Goal: Information Seeking & Learning: Learn about a topic

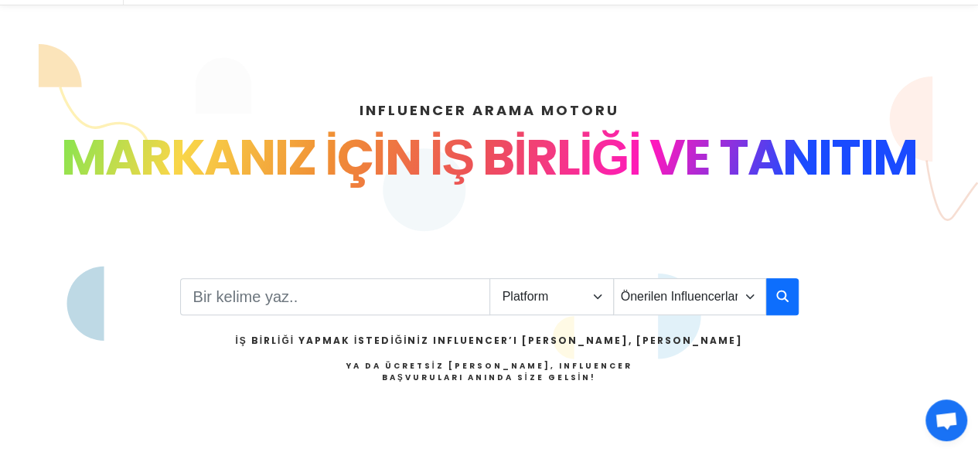
scroll to position [309, 0]
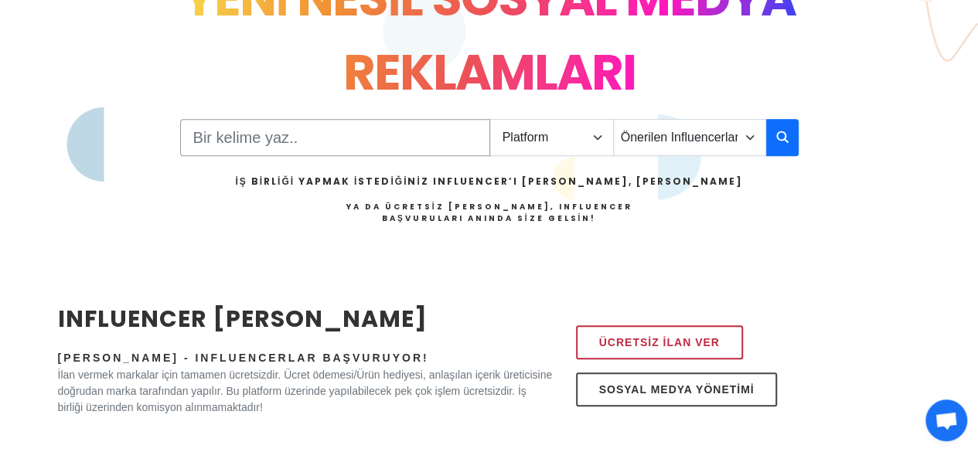
click at [288, 151] on input "Search" at bounding box center [335, 137] width 310 height 37
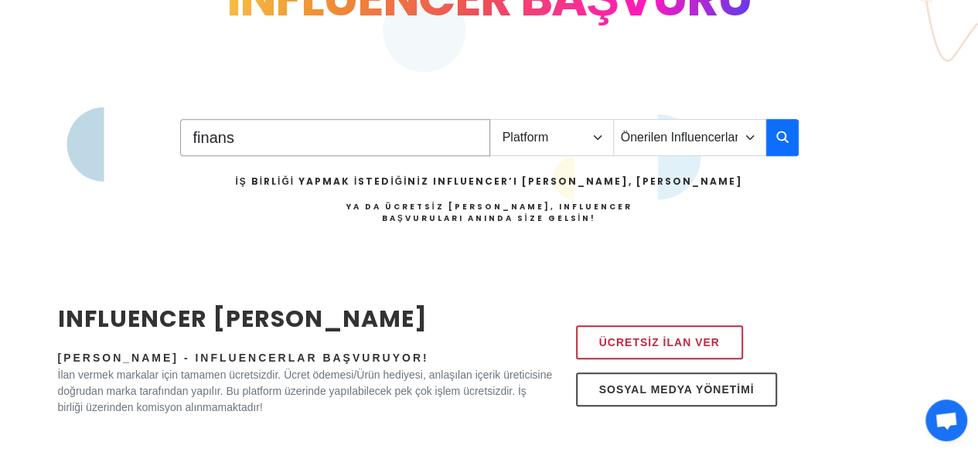
type input "finans"
click at [527, 129] on select "Platform Instagram Facebook Youtube Tiktok Twitter Twitch" at bounding box center [551, 137] width 124 height 37
select select "1"
click at [489, 119] on select "Platform Instagram Facebook Youtube Tiktok Twitter Twitch" at bounding box center [551, 137] width 124 height 37
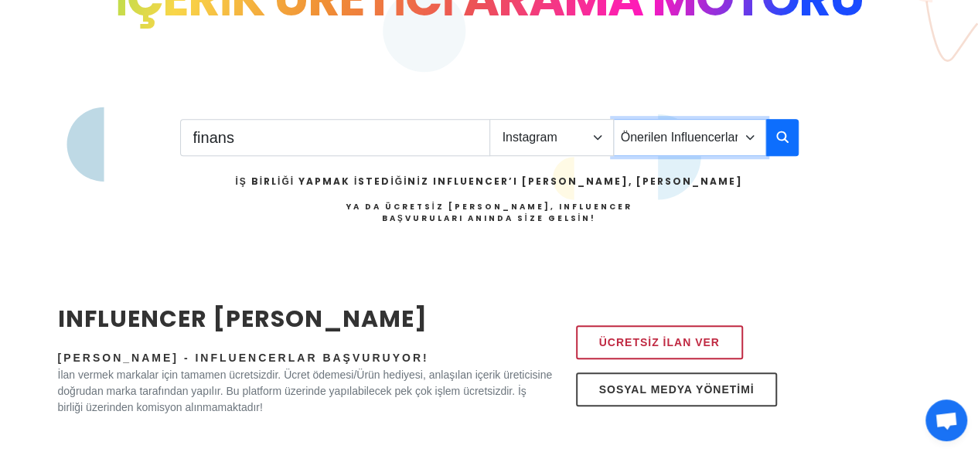
click at [714, 141] on select "Önerilen Influencerlar Aile & Çocuk & Ebeveyn Alışveriş & Giyim & Aksesuar Arab…" at bounding box center [689, 137] width 153 height 37
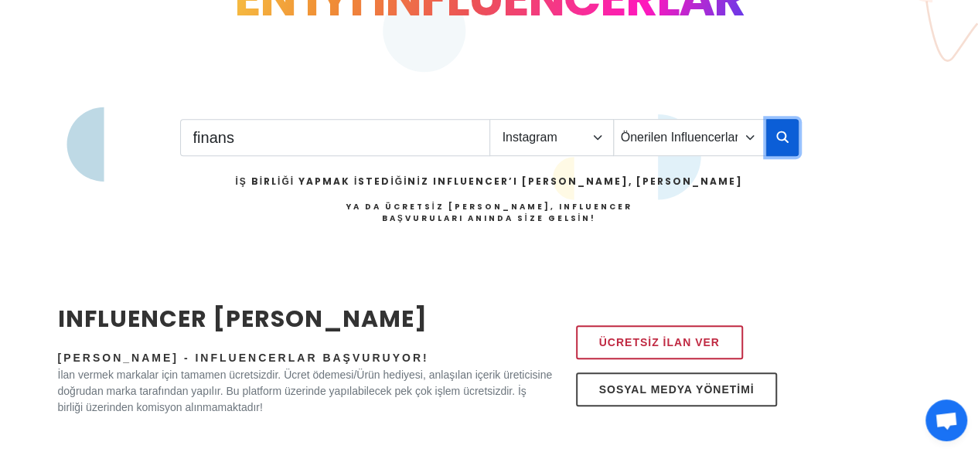
click at [781, 141] on icon "button" at bounding box center [782, 137] width 12 height 19
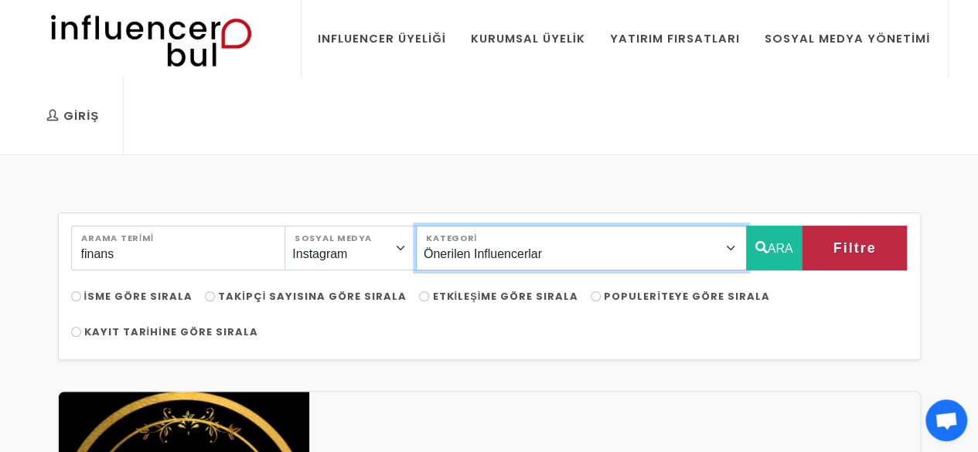
click at [594, 258] on select "Önerilen Influencerlar Aile & Çocuk & Ebeveyn Alışveriş & Giyim & Aksesuar Arab…" at bounding box center [581, 248] width 331 height 45
click at [547, 258] on select "Önerilen Influencerlar Aile & Çocuk & Ebeveyn Alışveriş & Giyim & Aksesuar Arab…" at bounding box center [581, 248] width 331 height 45
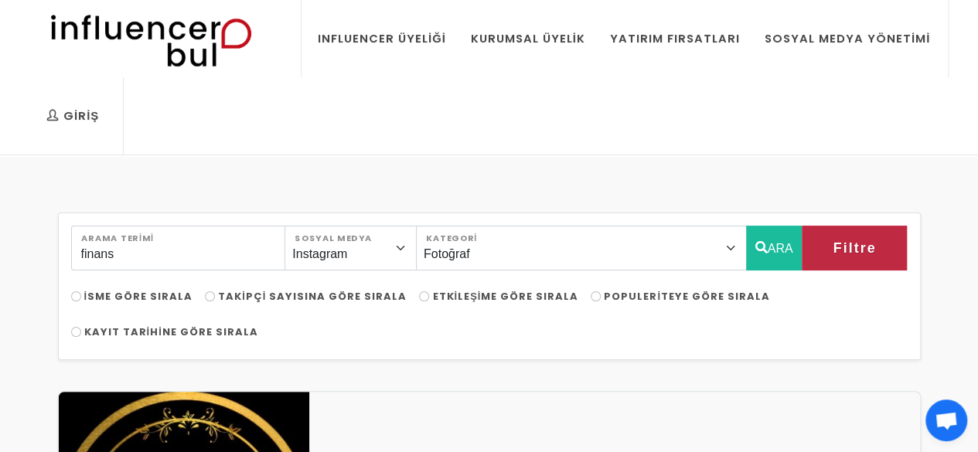
click at [357, 135] on div "Giriş Influencer Giriş Kurumsal Giriş Influencer Üyeliği Kurumsal Üyelik Yatırı…" at bounding box center [489, 77] width 932 height 155
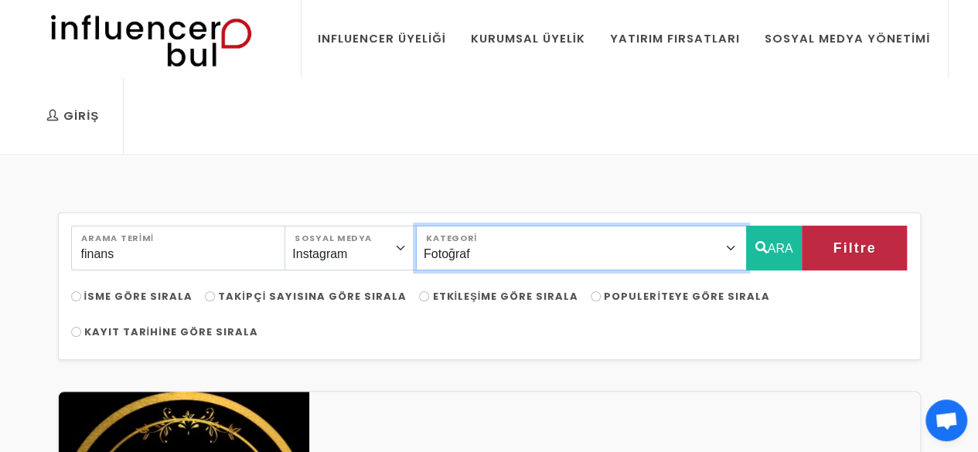
click at [568, 258] on select "Önerilen Influencerlar Aile & Çocuk & Ebeveyn Alışveriş & Giyim & Aksesuar Arab…" at bounding box center [581, 248] width 331 height 45
select select "0"
click at [451, 226] on select "Önerilen Influencerlar Aile & Çocuk & Ebeveyn Alışveriş & Giyim & Aksesuar Arab…" at bounding box center [581, 248] width 331 height 45
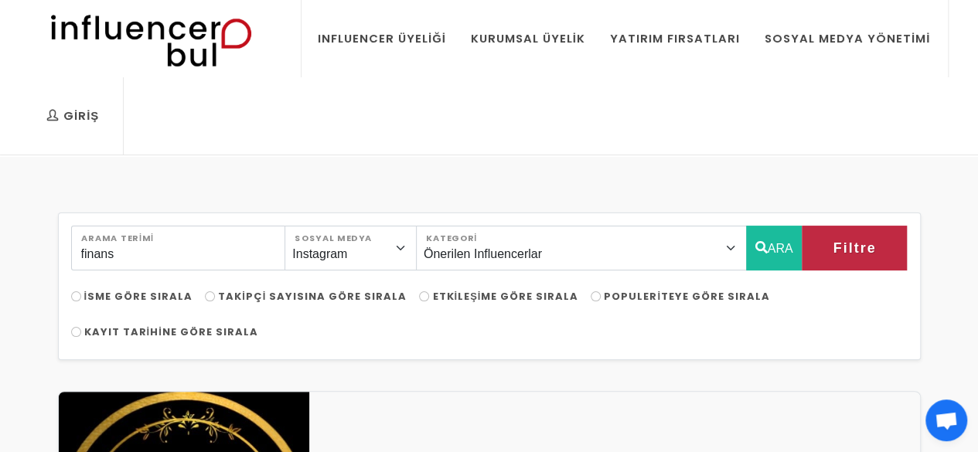
click at [849, 241] on span "Filtre" at bounding box center [837, 248] width 43 height 26
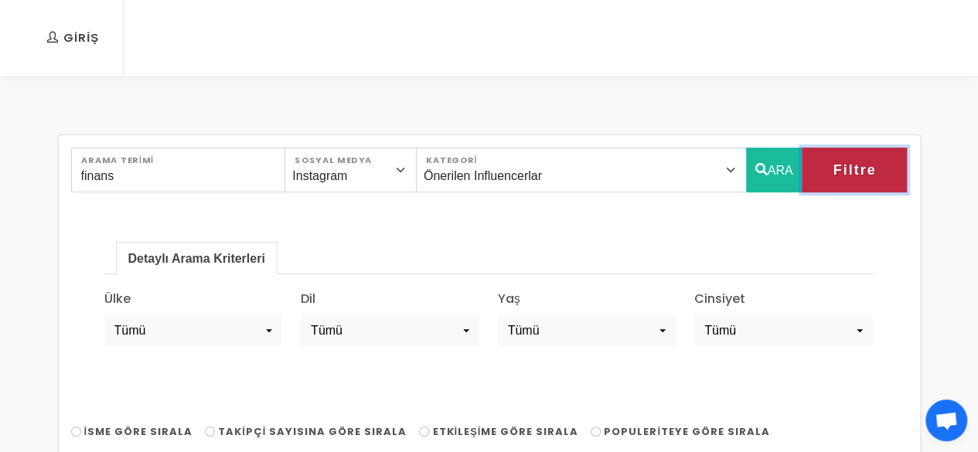
scroll to position [155, 0]
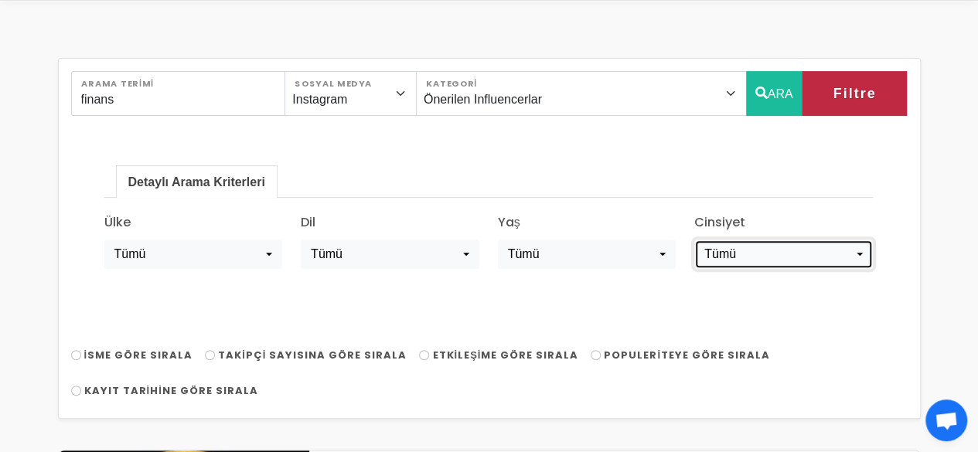
click at [752, 247] on div "Tümü" at bounding box center [778, 254] width 148 height 19
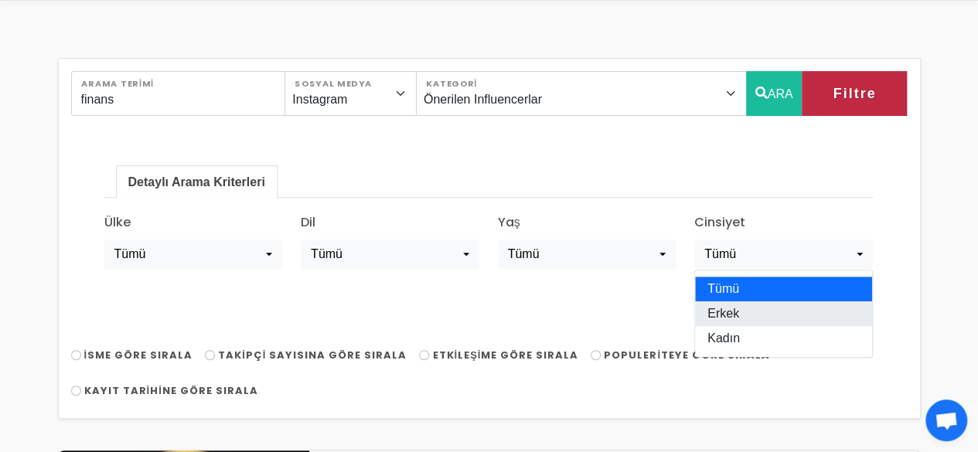
click at [734, 309] on span "Erkek" at bounding box center [723, 314] width 32 height 19
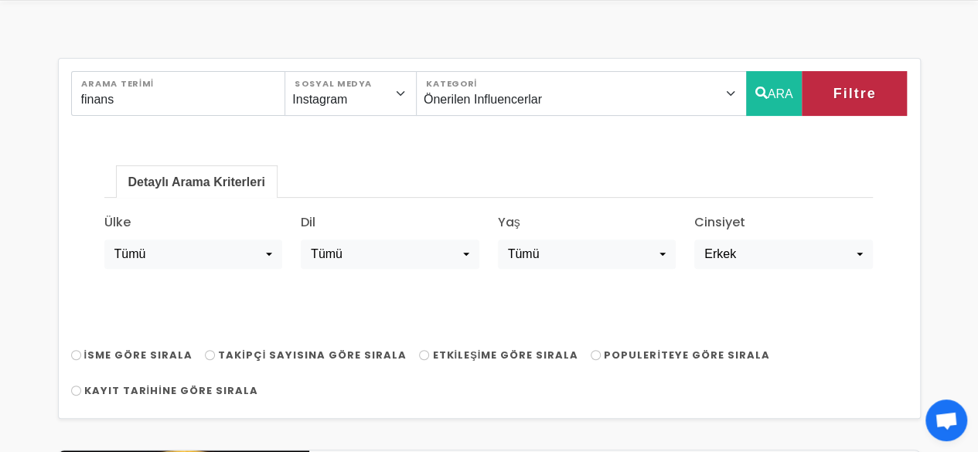
click at [701, 182] on ul "Detaylı Arama Kriterleri" at bounding box center [488, 181] width 769 height 32
click at [857, 97] on span "Filtre" at bounding box center [837, 93] width 43 height 26
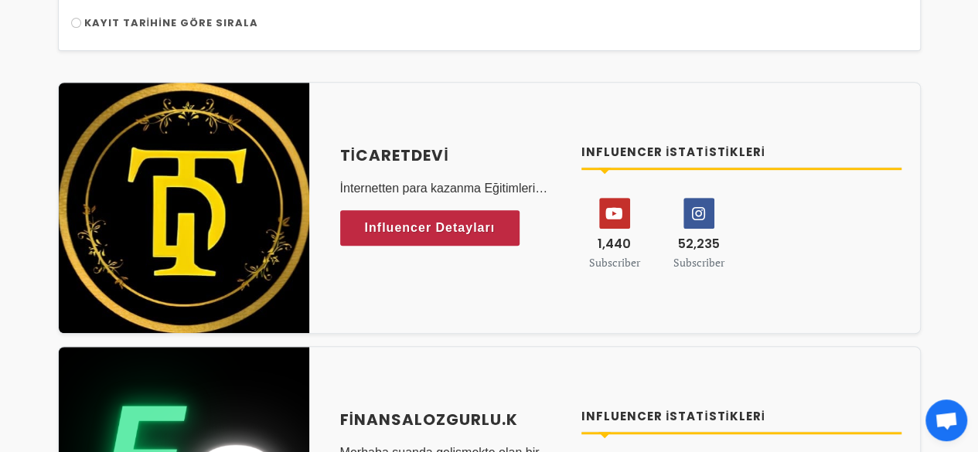
scroll to position [77, 0]
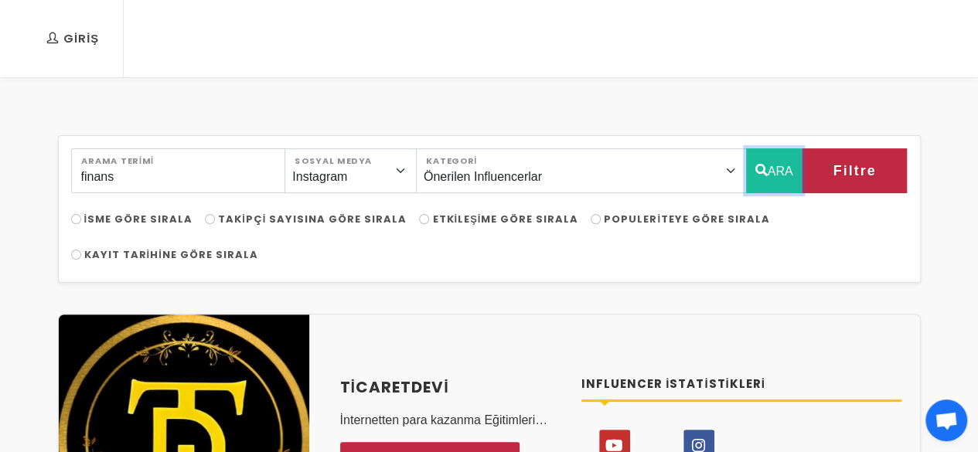
click at [768, 168] on button "ARA" at bounding box center [774, 170] width 56 height 45
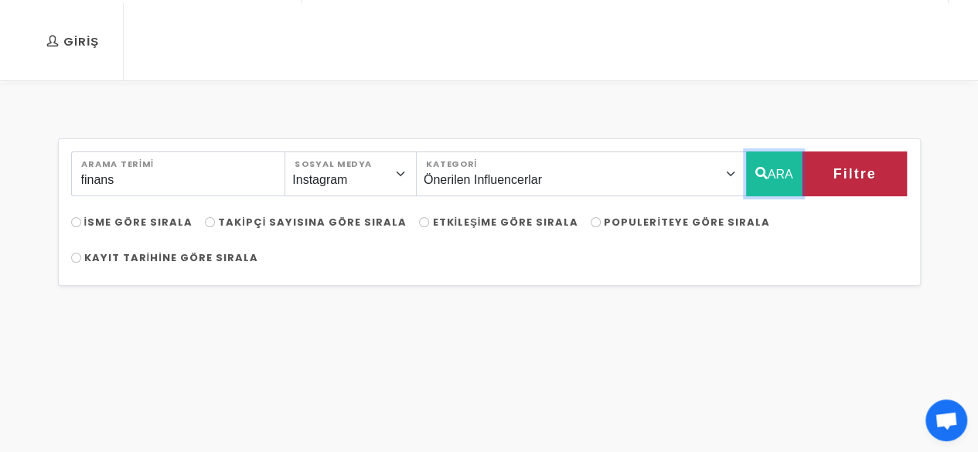
scroll to position [0, 0]
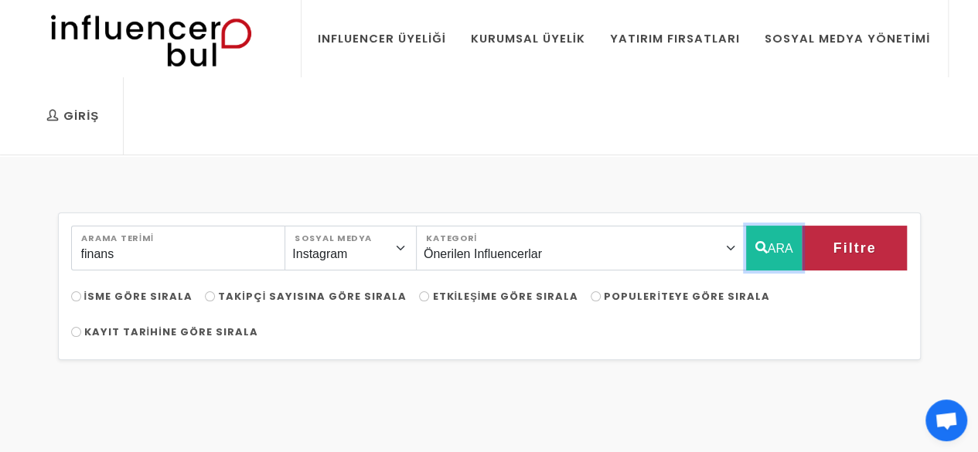
click at [779, 256] on button "ARA" at bounding box center [774, 248] width 56 height 45
click at [774, 251] on button "ARA" at bounding box center [774, 248] width 56 height 45
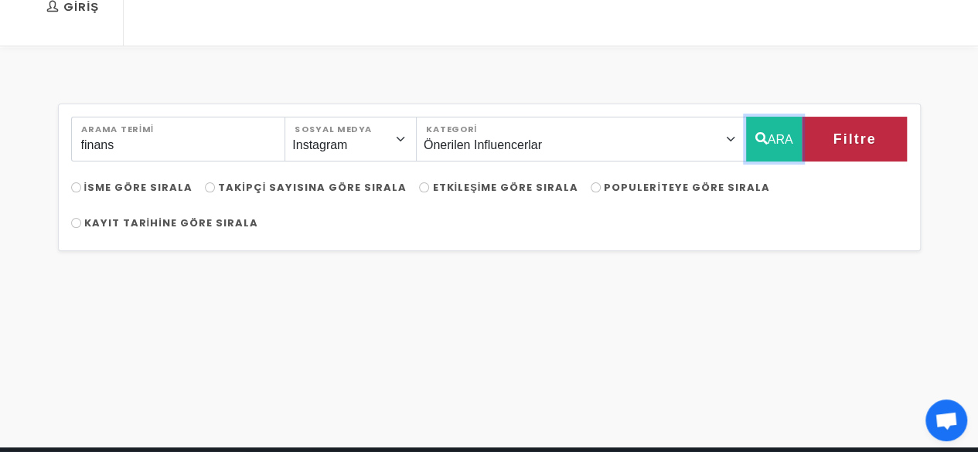
scroll to position [77, 0]
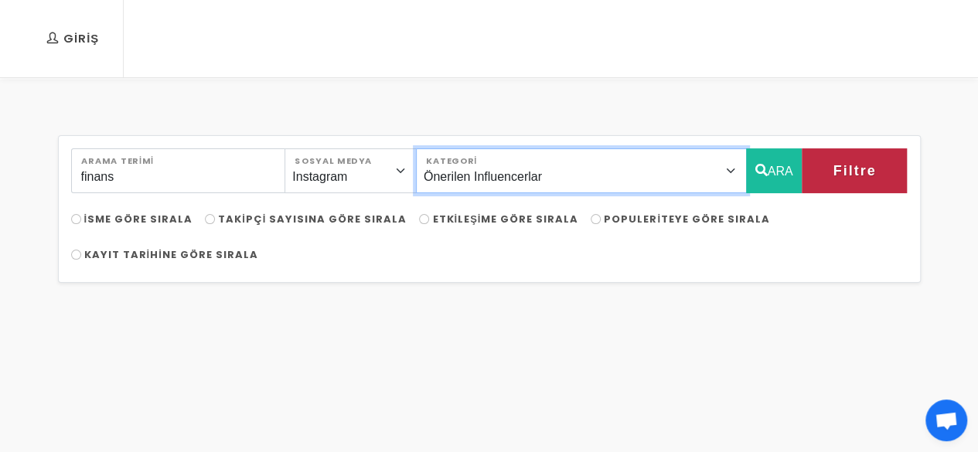
click at [538, 174] on select "Önerilen Influencerlar Aile & Çocuk & Ebeveyn Alışveriş & Giyim & Aksesuar Arab…" at bounding box center [581, 170] width 331 height 45
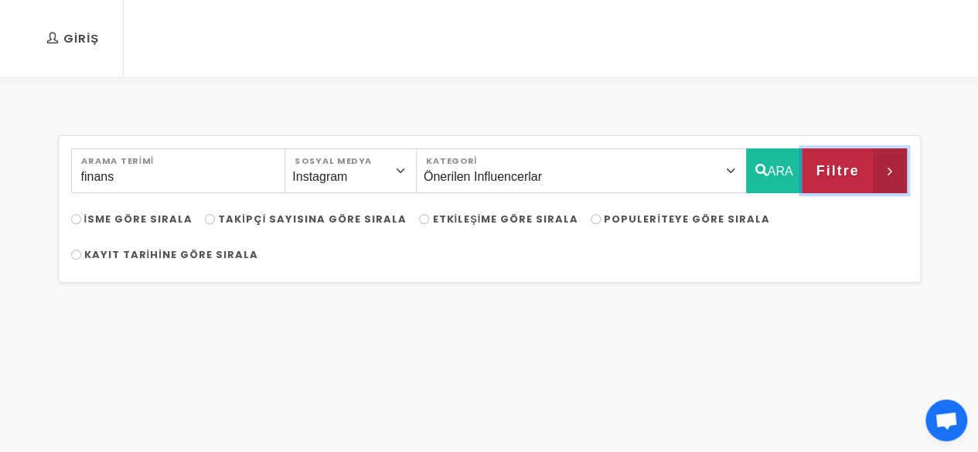
click at [854, 162] on span "Filtre" at bounding box center [837, 171] width 43 height 26
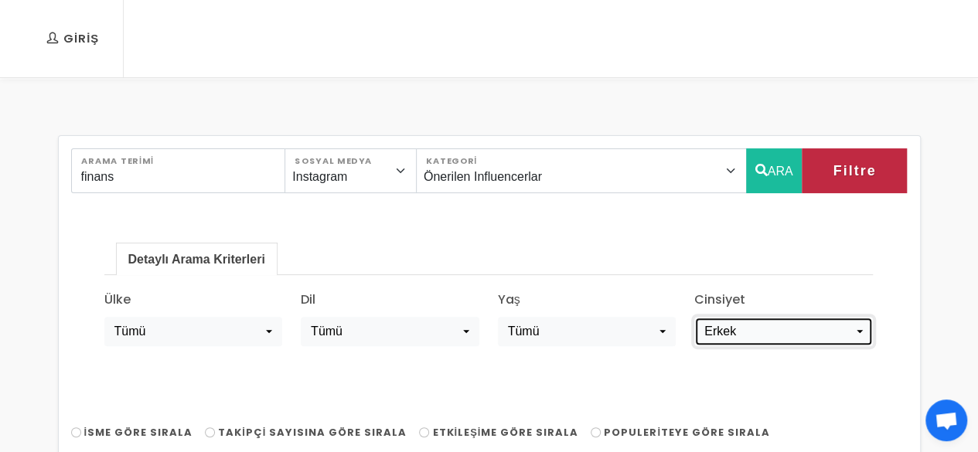
click at [776, 322] on div "Erkek" at bounding box center [778, 331] width 148 height 19
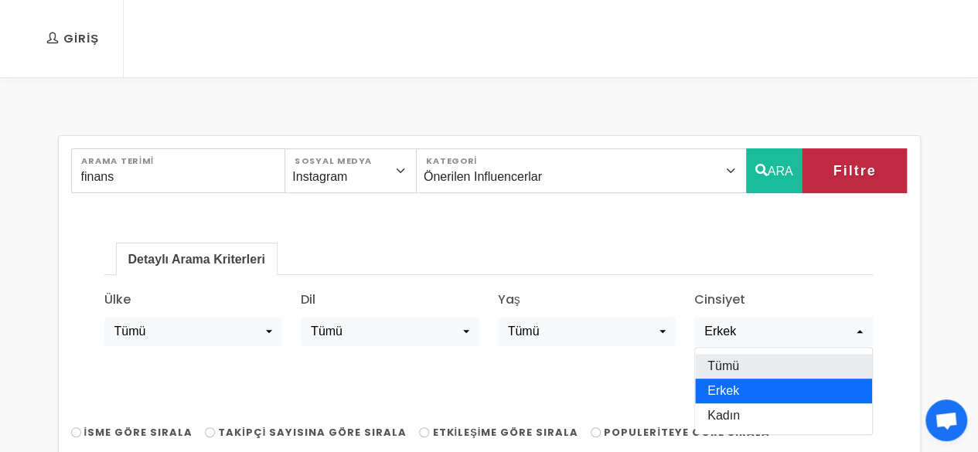
click at [752, 359] on link "Tümü" at bounding box center [783, 366] width 177 height 25
select select "all"
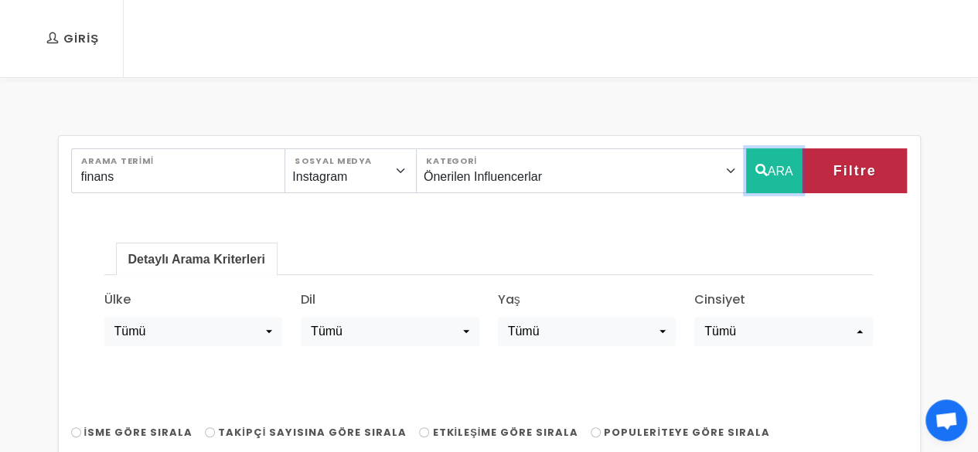
click at [759, 171] on icon "button" at bounding box center [761, 170] width 12 height 19
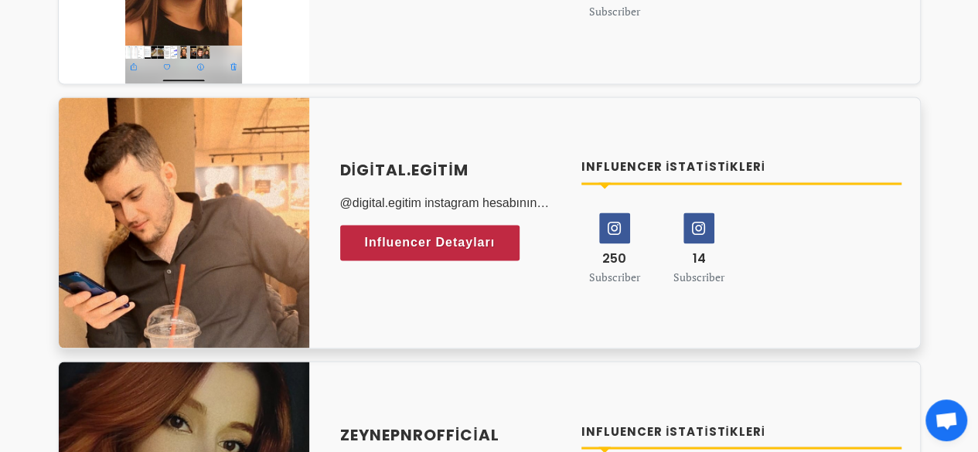
scroll to position [1005, 0]
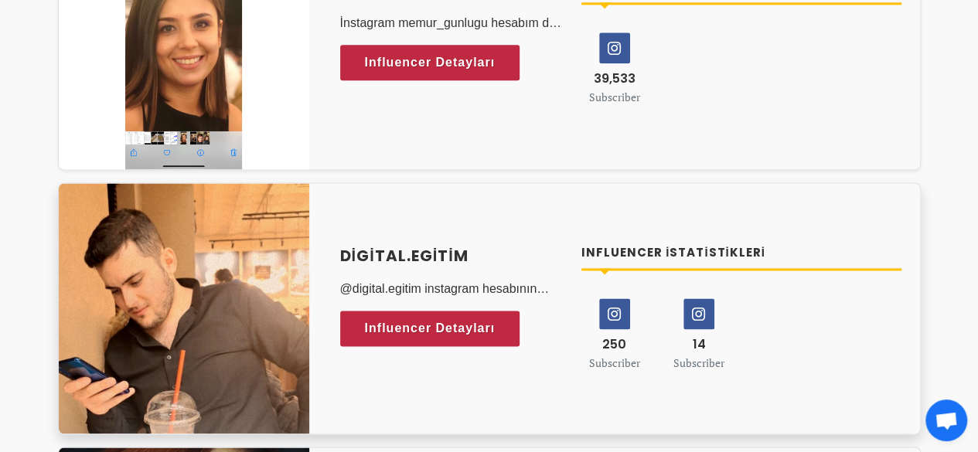
click at [396, 254] on h4 "digital.egitim" at bounding box center [451, 255] width 223 height 23
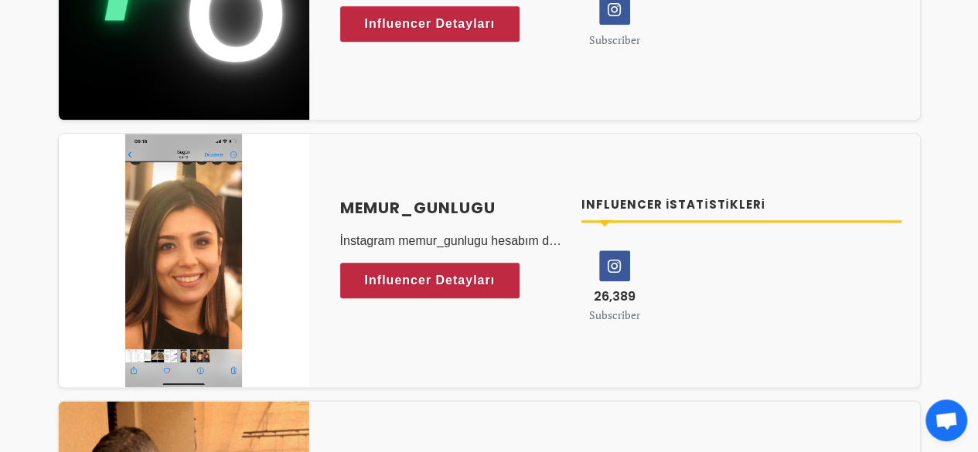
scroll to position [773, 0]
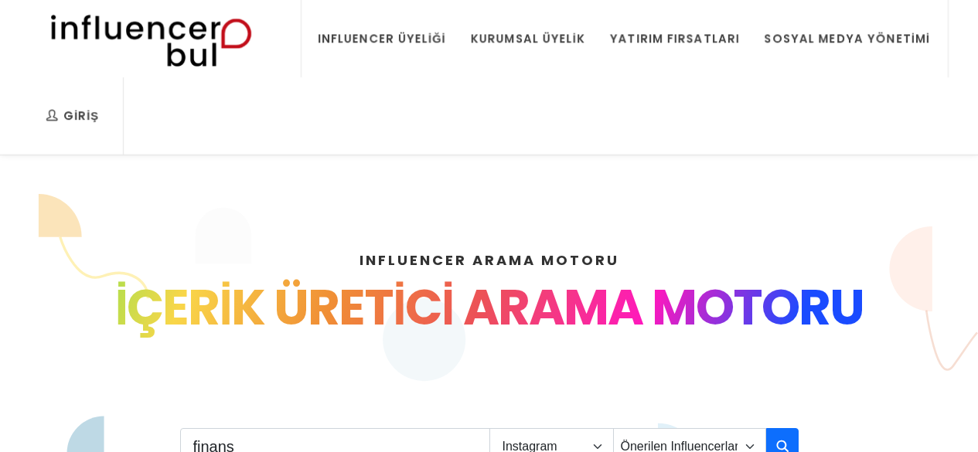
select select "1"
